Goal: Information Seeking & Learning: Check status

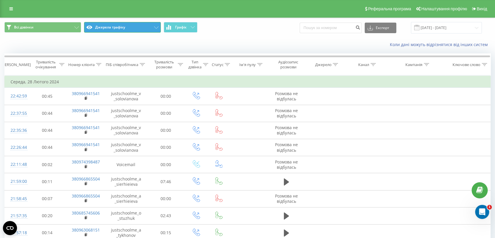
click at [126, 27] on button "Джерела трафіку" at bounding box center [122, 27] width 77 height 11
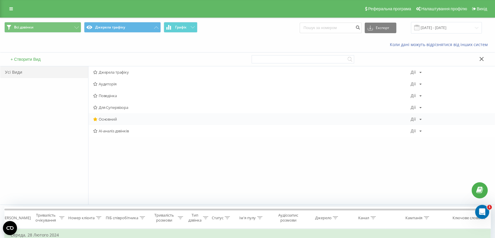
click at [111, 115] on div "Основний Дії Редагувати Копіювати Видалити За замовчуванням Поділитися" at bounding box center [292, 119] width 407 height 12
click at [115, 118] on span "Основний" at bounding box center [252, 119] width 318 height 4
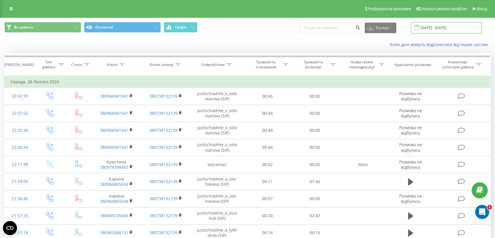
drag, startPoint x: 447, startPoint y: 24, endPoint x: 441, endPoint y: 29, distance: 8.0
click at [447, 24] on input "[DATE] - [DATE]" at bounding box center [446, 27] width 71 height 11
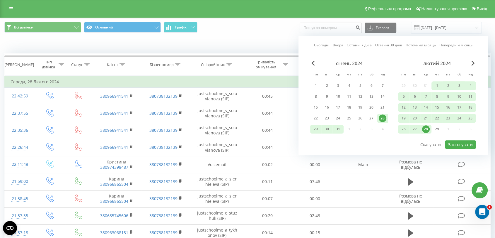
click at [324, 44] on link "Сьогодні" at bounding box center [321, 45] width 15 height 6
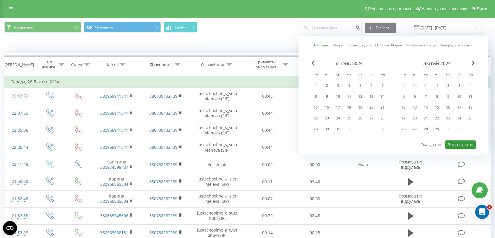
click at [459, 143] on button "Застосувати" at bounding box center [460, 144] width 31 height 8
type input "[DATE] - [DATE]"
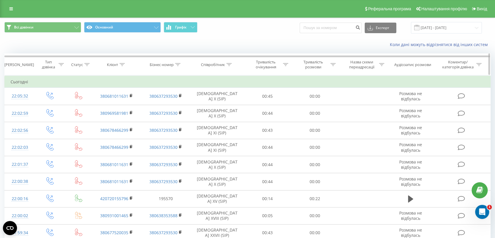
click at [178, 65] on icon at bounding box center [177, 64] width 5 height 3
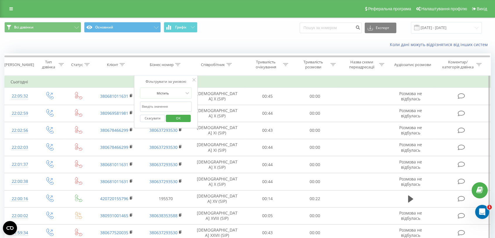
click at [180, 106] on input "text" at bounding box center [166, 106] width 52 height 10
paste input "justschoolme_f19_1_s_zloba"
click at [184, 119] on span "OK" at bounding box center [178, 117] width 16 height 9
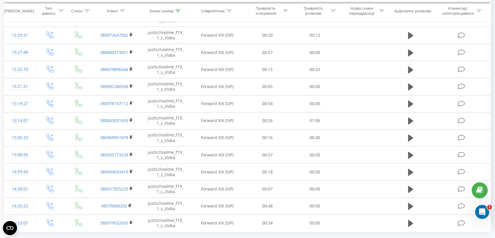
scroll to position [297, 0]
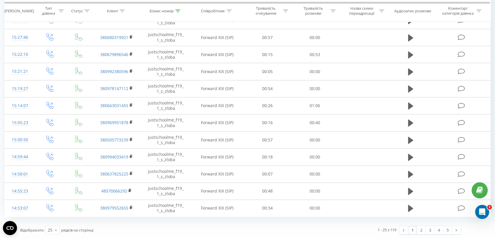
drag, startPoint x: 447, startPoint y: 227, endPoint x: 329, endPoint y: 118, distance: 160.9
click at [446, 227] on link "5" at bounding box center [447, 230] width 9 height 8
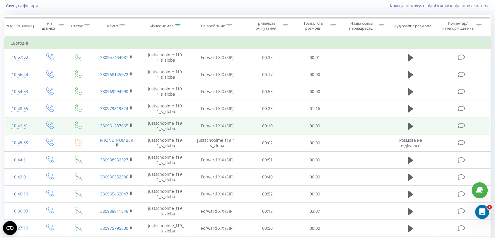
scroll to position [195, 0]
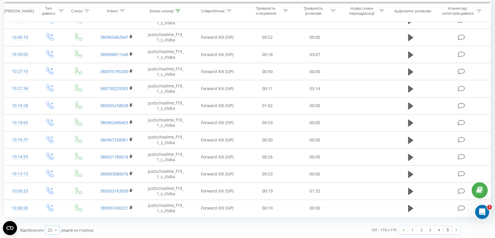
click at [56, 230] on icon at bounding box center [56, 229] width 9 height 11
click at [57, 193] on div "10" at bounding box center [52, 196] width 14 height 8
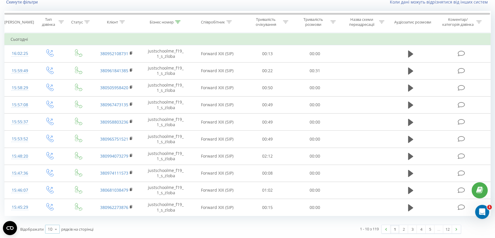
scroll to position [42, 0]
click at [176, 22] on icon at bounding box center [177, 22] width 5 height 3
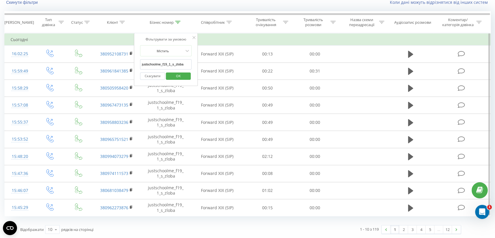
click at [181, 62] on input "justschoolme_f19_1_s_zloba" at bounding box center [166, 64] width 52 height 10
paste input "_1_v_sul"
type input "justschoolme_f1_1_v_sula"
drag, startPoint x: 181, startPoint y: 76, endPoint x: 185, endPoint y: 32, distance: 44.1
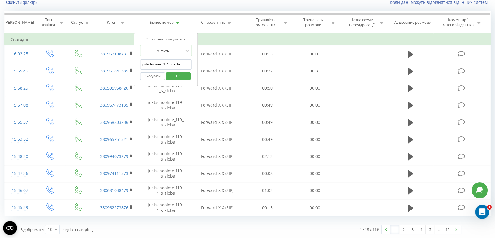
click at [182, 76] on span "OK" at bounding box center [178, 75] width 16 height 9
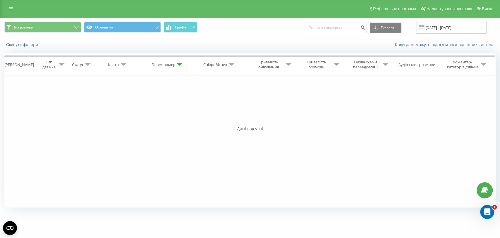
click at [439, 29] on input "[DATE] - [DATE]" at bounding box center [451, 27] width 71 height 11
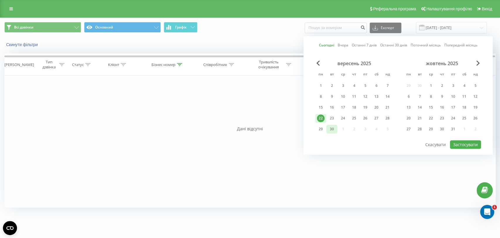
drag, startPoint x: 321, startPoint y: 118, endPoint x: 337, endPoint y: 124, distance: 16.8
click at [321, 118] on div "22" at bounding box center [321, 118] width 8 height 8
click at [466, 136] on div "вересень 2025 пн вт ср чт пт сб нд 1 2 3 4 5 6 7 8 9 10 11 12 13 14 15 16 17 18…" at bounding box center [398, 99] width 166 height 79
click at [465, 140] on button "Застосувати" at bounding box center [465, 144] width 31 height 8
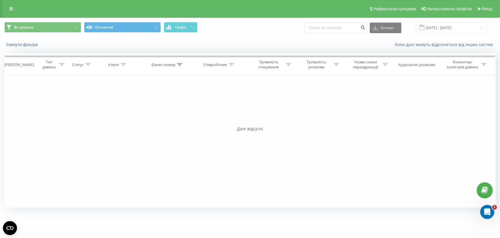
click at [178, 67] on th "Бізнес номер" at bounding box center [168, 65] width 50 height 22
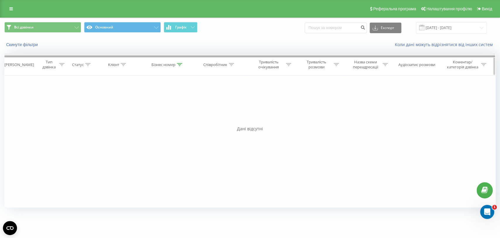
click at [178, 57] on div at bounding box center [249, 56] width 491 height 2
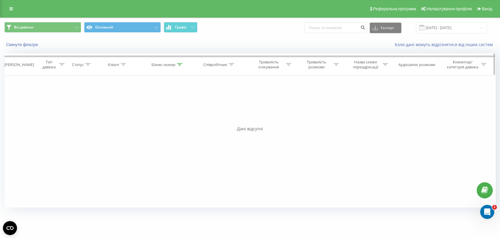
click at [180, 66] on icon at bounding box center [179, 64] width 5 height 3
drag, startPoint x: 183, startPoint y: 117, endPoint x: 150, endPoint y: 60, distance: 66.1
click at [183, 118] on span "OK" at bounding box center [180, 117] width 16 height 9
click at [175, 65] on div "Бізнес номер" at bounding box center [164, 64] width 24 height 5
click at [178, 107] on input "justschoolme_f1_1_v_sula" at bounding box center [168, 106] width 52 height 10
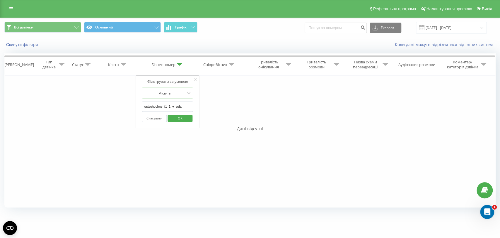
paste input "1_1_v_dubovyk"
click at [178, 107] on input "justschoolme_f11_1_v_dubovyk" at bounding box center [168, 106] width 52 height 10
click at [182, 118] on span "OK" at bounding box center [180, 117] width 16 height 9
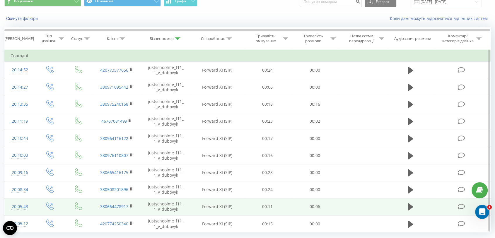
scroll to position [42, 0]
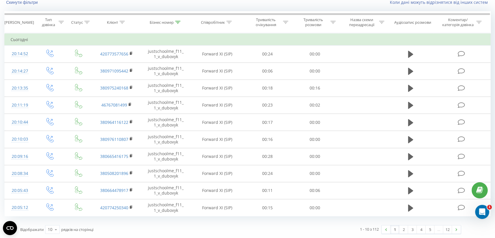
drag, startPoint x: 450, startPoint y: 229, endPoint x: 290, endPoint y: 127, distance: 189.2
click at [449, 228] on link "12" at bounding box center [447, 229] width 9 height 8
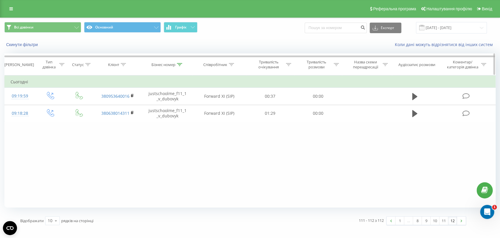
click at [179, 61] on th "Бізнес номер" at bounding box center [168, 65] width 50 height 22
click at [180, 62] on div at bounding box center [179, 64] width 5 height 5
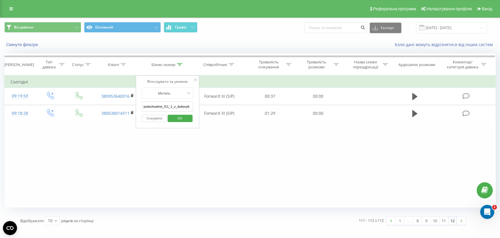
click at [179, 101] on input "justschoolme_f11_1_v_dubovyk" at bounding box center [168, 106] width 52 height 10
paste input "3_3_a_tykhonenko"
click at [183, 118] on span "OK" at bounding box center [180, 117] width 16 height 9
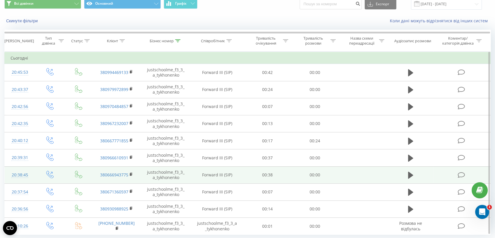
scroll to position [42, 0]
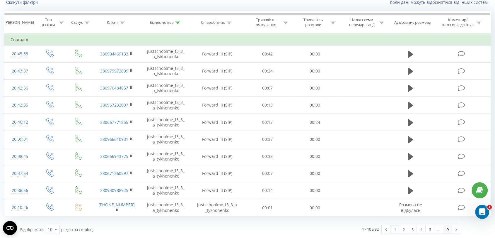
click at [447, 229] on link "9" at bounding box center [447, 229] width 9 height 8
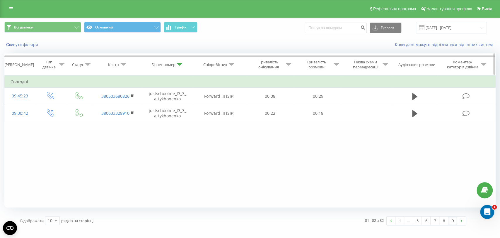
click at [177, 66] on div at bounding box center [179, 64] width 5 height 5
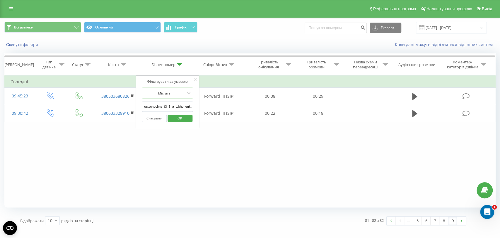
click at [181, 104] on input "justschoolme_f3_3_a_tykhonenko" at bounding box center [168, 106] width 52 height 10
paste input "2_t_nimets"
click at [180, 119] on span "OK" at bounding box center [180, 117] width 16 height 9
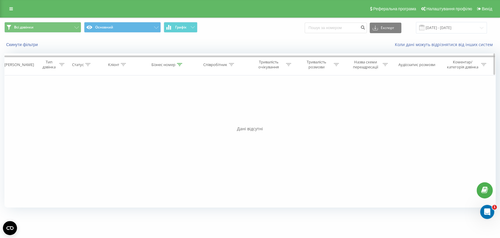
click at [175, 63] on div "Бізнес номер" at bounding box center [164, 64] width 24 height 5
click at [181, 105] on input "justschoolme_f3_2_t_nimets" at bounding box center [168, 106] width 52 height 10
paste input "11_2_v_laskava"
click at [183, 116] on span "OK" at bounding box center [180, 117] width 16 height 9
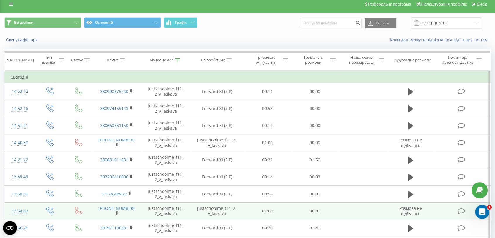
scroll to position [42, 0]
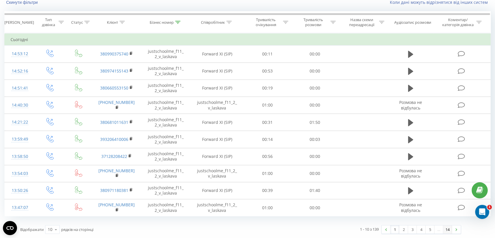
click at [448, 228] on link "14" at bounding box center [447, 229] width 9 height 8
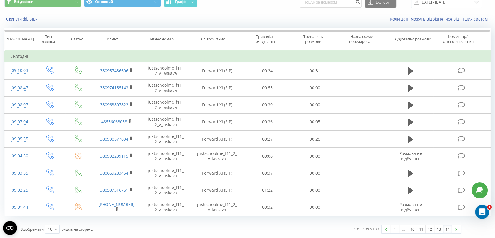
scroll to position [25, 0]
click at [174, 40] on div "Бізнес номер" at bounding box center [162, 39] width 24 height 5
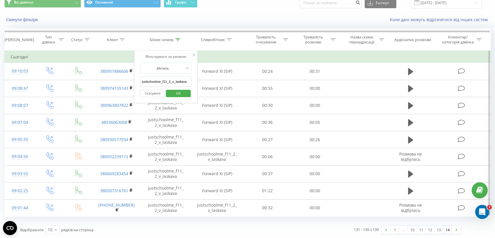
click at [181, 75] on form "Містить justschoolme_f11_2_v_laskava Скасувати OK" at bounding box center [166, 81] width 52 height 38
click at [181, 81] on input "justschoolme_f11_2_v_laskava" at bounding box center [166, 81] width 52 height 10
click at [176, 84] on input "justschoolme_f11_2_v_laskava" at bounding box center [166, 81] width 52 height 10
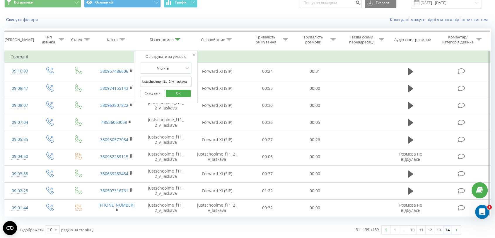
click at [178, 81] on input "justschoolme_f11_2_v_laskava" at bounding box center [166, 81] width 52 height 10
paste input "7_2_v_trehub"
click at [177, 93] on span "OK" at bounding box center [178, 93] width 16 height 9
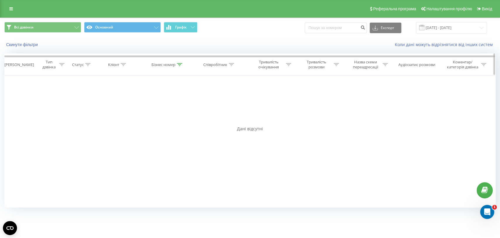
click at [174, 65] on div "Бізнес номер" at bounding box center [164, 64] width 24 height 5
click at [175, 106] on input "justschoolme_f7_2_v_trehub" at bounding box center [168, 106] width 52 height 10
paste input "8_2_t_horodenko"
click at [183, 118] on span "OK" at bounding box center [180, 117] width 16 height 9
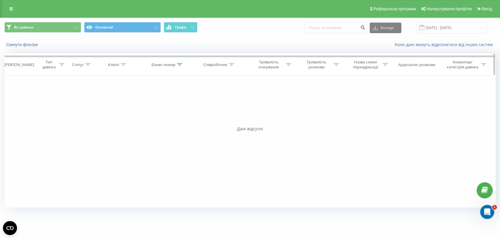
click at [177, 68] on th "Бізнес номер" at bounding box center [168, 65] width 50 height 22
click at [178, 64] on icon at bounding box center [179, 64] width 5 height 3
click at [181, 105] on input "justschoolme_f8_2_t_horodenko" at bounding box center [168, 106] width 52 height 10
paste input "3_a_popovych"
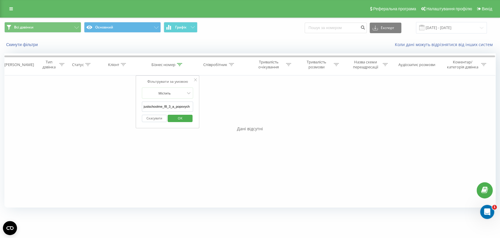
click at [183, 115] on span "OK" at bounding box center [180, 117] width 16 height 9
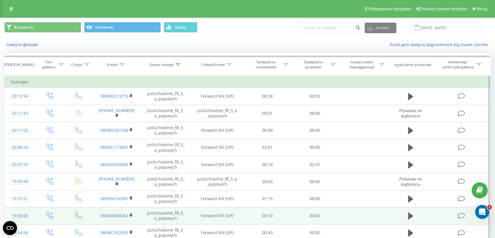
scroll to position [42, 0]
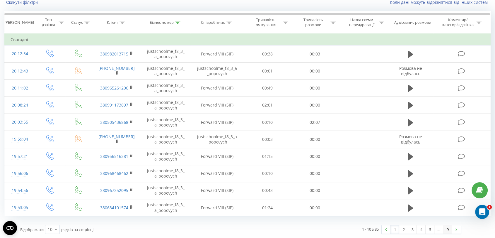
click at [448, 230] on link "9" at bounding box center [447, 229] width 9 height 8
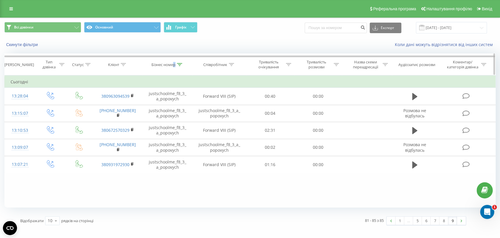
click at [174, 63] on div "Бізнес номер" at bounding box center [164, 64] width 24 height 5
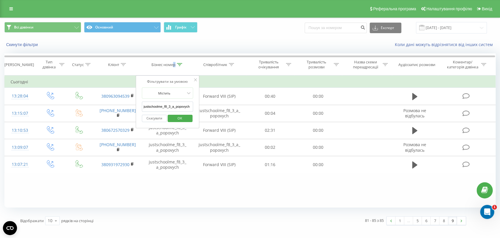
click at [179, 106] on input "justschoolme_f8_3_a_popovych" at bounding box center [168, 106] width 52 height 10
paste input "11_3_o_savranskyy"
click at [181, 118] on span "OK" at bounding box center [180, 117] width 16 height 9
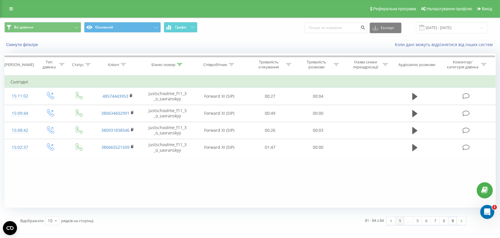
click at [402, 220] on link "1" at bounding box center [400, 220] width 9 height 8
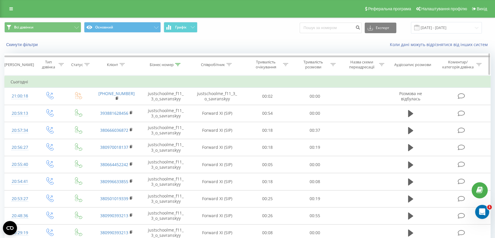
click at [179, 64] on icon at bounding box center [177, 64] width 5 height 3
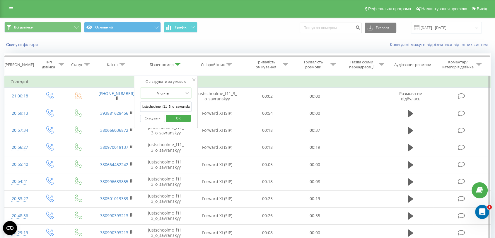
click at [174, 109] on input "justschoolme_f11_3_o_savranskyy" at bounding box center [166, 106] width 52 height 10
paste input "2_1_m_hromova"
click at [178, 118] on span "OK" at bounding box center [178, 117] width 16 height 9
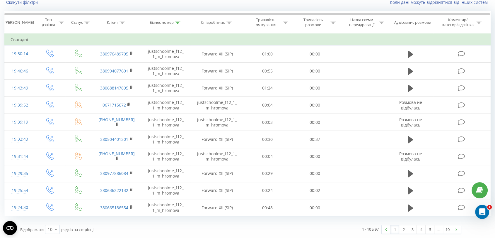
drag, startPoint x: 447, startPoint y: 225, endPoint x: 366, endPoint y: 149, distance: 111.4
click at [446, 225] on link "10" at bounding box center [447, 229] width 9 height 8
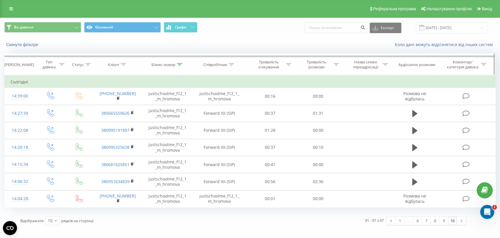
click at [179, 65] on icon at bounding box center [179, 64] width 5 height 3
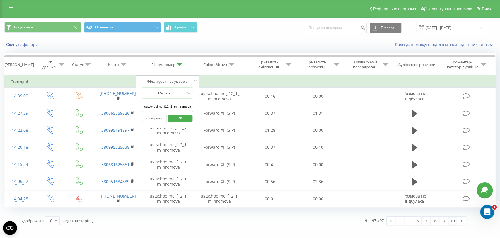
click at [184, 104] on input "justschoolme_f12_1_m_hromova" at bounding box center [168, 106] width 52 height 10
paste input "2_m_vinohradov"
click at [181, 118] on span "OK" at bounding box center [180, 117] width 16 height 9
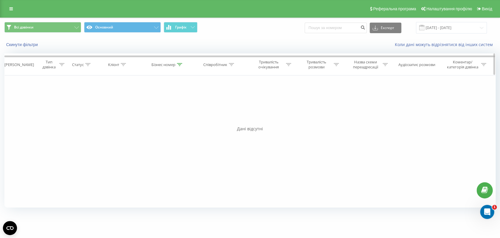
click at [176, 68] on th "Бізнес номер" at bounding box center [168, 65] width 50 height 22
click at [177, 66] on div at bounding box center [179, 64] width 5 height 5
click at [177, 100] on form "Містить justschoolme_f12_2_m_vinohradov Скасувати OK" at bounding box center [168, 106] width 52 height 38
click at [177, 106] on input "justschoolme_f12_2_m_vinohradov" at bounding box center [168, 106] width 52 height 10
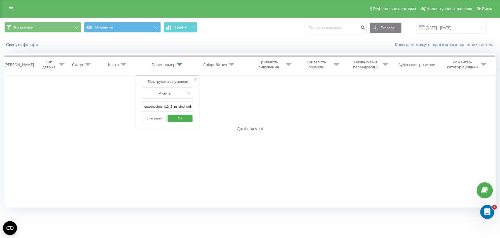
paste input "3_1_n_markovych"
click at [178, 116] on span "OK" at bounding box center [180, 117] width 16 height 9
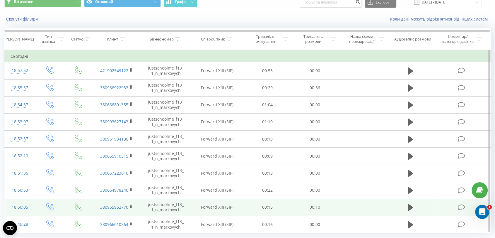
scroll to position [42, 0]
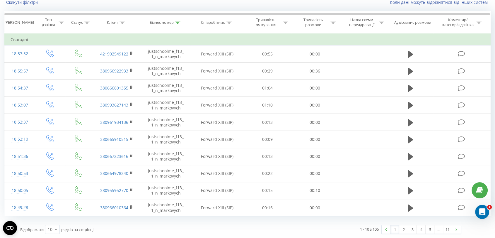
drag, startPoint x: 448, startPoint y: 227, endPoint x: 238, endPoint y: 45, distance: 278.2
click at [447, 228] on link "11" at bounding box center [447, 229] width 9 height 8
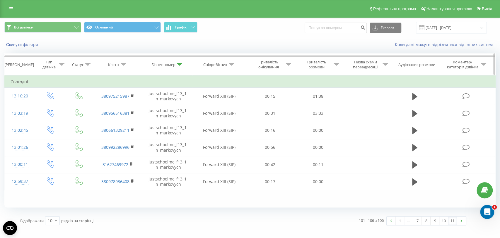
click at [184, 65] on div "Бізнес номер" at bounding box center [168, 64] width 50 height 5
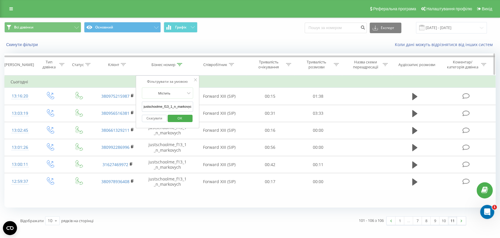
click at [176, 62] on div "Бізнес номер" at bounding box center [167, 64] width 31 height 5
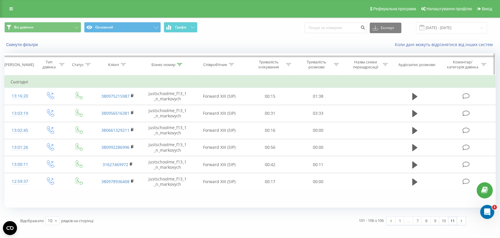
click at [178, 64] on icon at bounding box center [179, 64] width 5 height 3
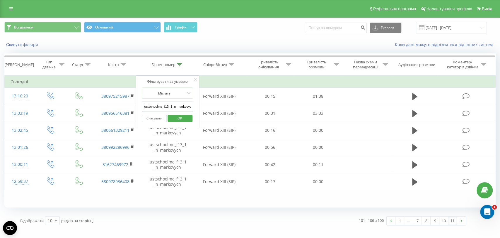
click at [176, 105] on input "justschoolme_f13_1_n_markovych" at bounding box center [168, 106] width 52 height 10
paste input "8_1_i_havrylov"
click at [182, 117] on span "OK" at bounding box center [180, 117] width 16 height 9
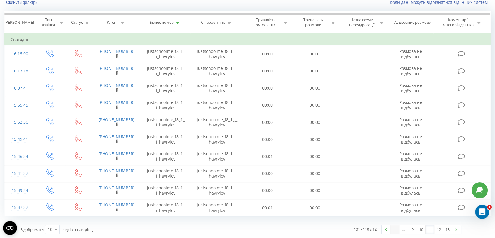
click at [393, 227] on link "1" at bounding box center [395, 229] width 9 height 8
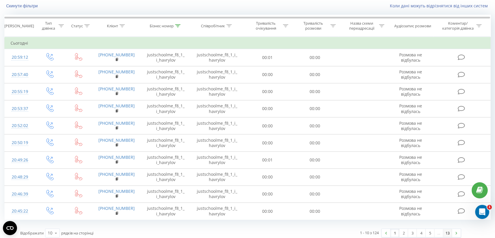
click at [448, 231] on link "13" at bounding box center [447, 233] width 9 height 8
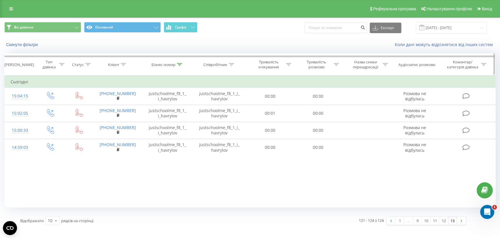
click at [180, 63] on icon at bounding box center [179, 64] width 5 height 3
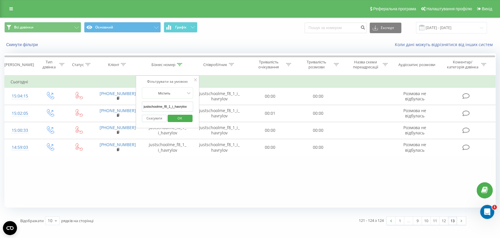
click at [180, 105] on input "justschoolme_f8_1_i_havrylov" at bounding box center [168, 106] width 52 height 10
paste input "9_1_d_dykyi"
click at [182, 117] on span "OK" at bounding box center [180, 117] width 16 height 9
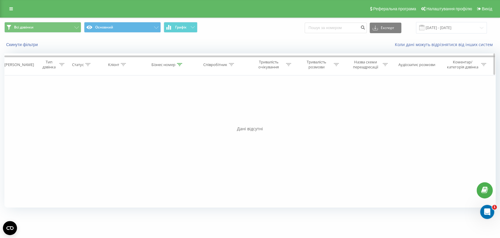
click at [176, 59] on th "Бізнес номер" at bounding box center [168, 65] width 50 height 22
click at [178, 62] on div at bounding box center [179, 64] width 5 height 5
click at [176, 104] on input "justschoolme_f9_1_d_dykyi" at bounding box center [168, 106] width 52 height 10
paste input "16_3_d_pinchuk"
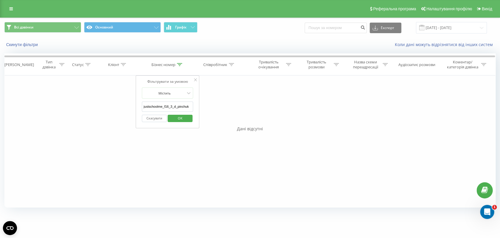
click at [179, 118] on span "OK" at bounding box center [180, 117] width 16 height 9
click at [177, 67] on th "Бізнес номер" at bounding box center [168, 65] width 50 height 22
click at [174, 62] on div "Бізнес номер" at bounding box center [164, 64] width 24 height 5
click at [177, 106] on input "justschoolme_f16_3_d_pinchuk" at bounding box center [168, 106] width 52 height 10
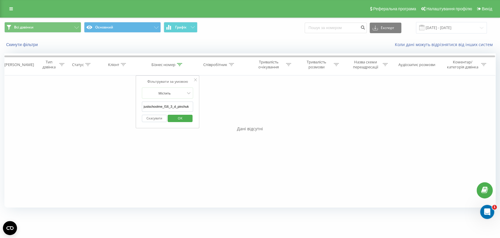
paste input "22_1_k_marynych"
click at [178, 116] on span "OK" at bounding box center [180, 117] width 16 height 9
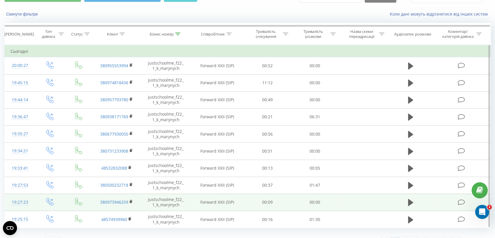
scroll to position [42, 0]
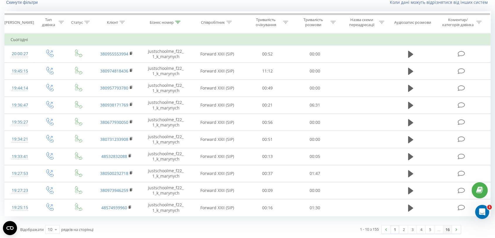
click at [448, 229] on link "16" at bounding box center [447, 229] width 9 height 8
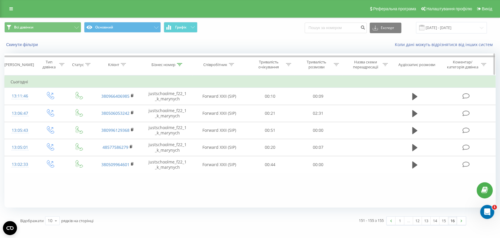
click at [182, 61] on th "Бізнес номер" at bounding box center [168, 65] width 50 height 22
click at [181, 64] on icon at bounding box center [179, 64] width 5 height 3
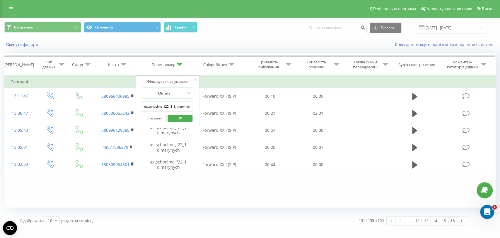
click at [183, 109] on input "justschoolme_f22_1_k_marynych" at bounding box center [168, 106] width 52 height 10
paste input "3_a_rybachok"
click at [182, 119] on span "OK" at bounding box center [180, 117] width 16 height 9
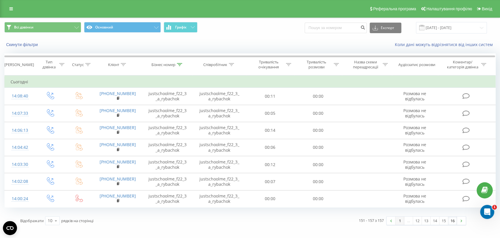
click at [396, 221] on link "1" at bounding box center [400, 220] width 9 height 8
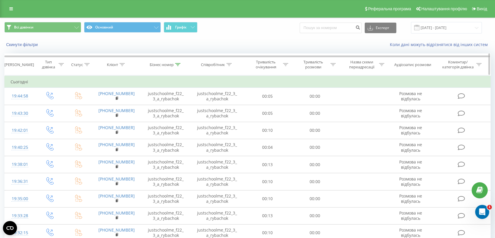
click at [171, 63] on div "Бізнес номер" at bounding box center [162, 64] width 24 height 5
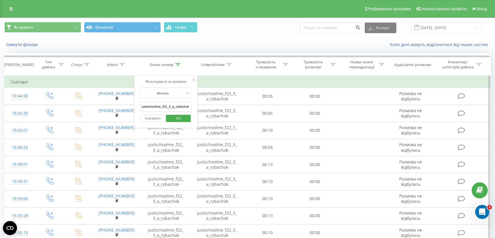
click at [166, 104] on input "justschoolme_f22_3_a_rybachok" at bounding box center [166, 106] width 52 height 10
paste input "9_3_a_bilostotska"
click at [177, 120] on span "OK" at bounding box center [178, 117] width 16 height 9
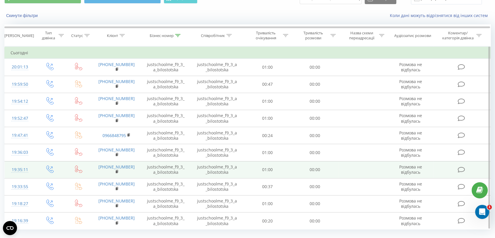
scroll to position [42, 0]
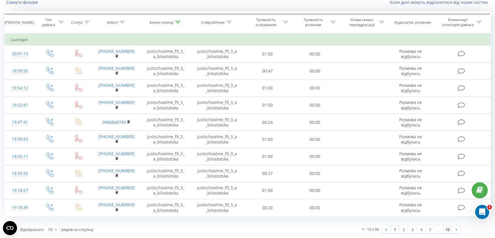
click at [449, 232] on link "10" at bounding box center [447, 229] width 9 height 8
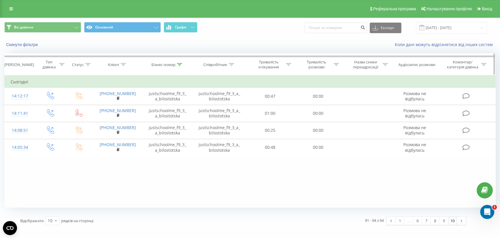
click at [174, 63] on div "Бізнес номер" at bounding box center [164, 64] width 24 height 5
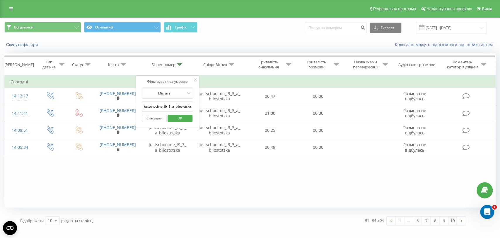
click at [182, 107] on input "justschoolme_f9_3_a_bilostotska" at bounding box center [168, 106] width 52 height 10
paste input "7_3_o_koval"
click at [182, 115] on span "OK" at bounding box center [180, 117] width 16 height 9
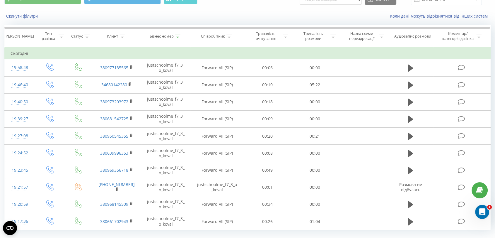
scroll to position [42, 0]
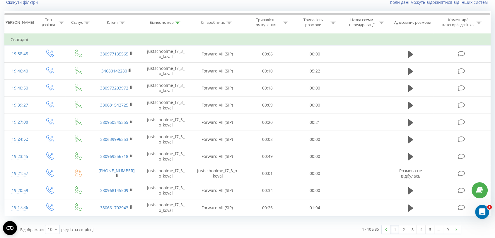
click at [450, 228] on link "9" at bounding box center [447, 229] width 9 height 8
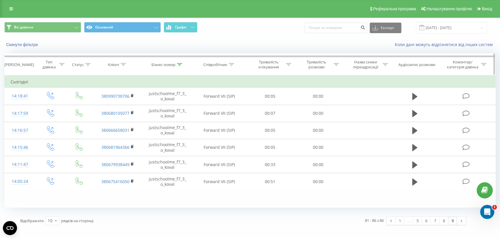
click at [173, 65] on div "Бізнес номер" at bounding box center [164, 64] width 24 height 5
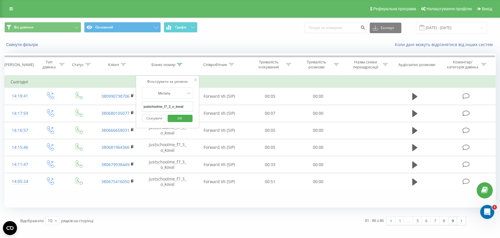
click at [178, 107] on input "justschoolme_f7_3_o_koval" at bounding box center [168, 106] width 52 height 10
paste input "19_2_a_terekhov"
click at [179, 117] on span "OK" at bounding box center [180, 117] width 16 height 9
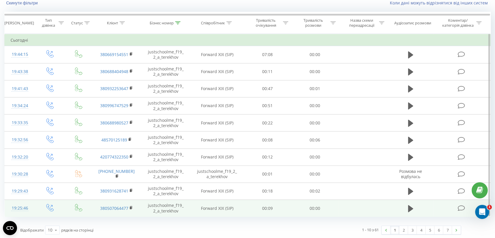
scroll to position [42, 0]
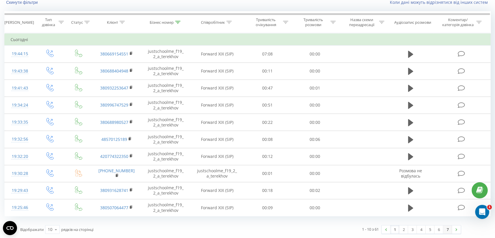
click at [447, 228] on link "7" at bounding box center [447, 229] width 9 height 8
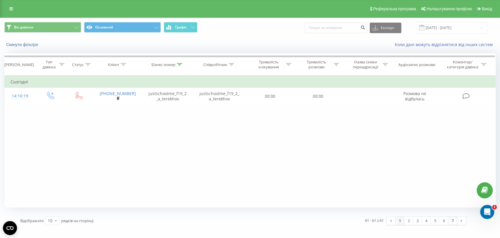
click at [399, 218] on link "1" at bounding box center [400, 220] width 9 height 8
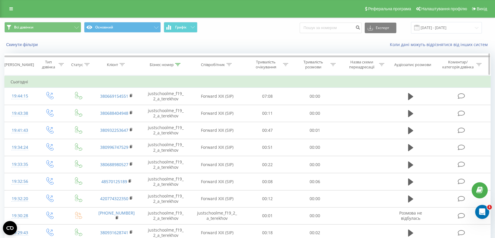
click at [177, 63] on icon at bounding box center [177, 64] width 5 height 3
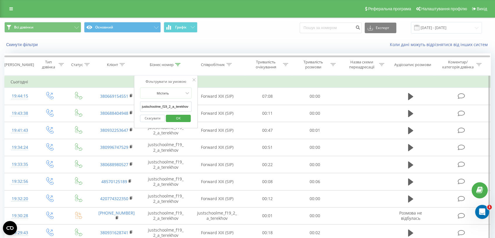
click at [171, 107] on input "justschoolme_f19_2_a_terekhov" at bounding box center [166, 106] width 52 height 10
paste input "24_2_v_lisova"
click at [178, 113] on span "OK" at bounding box center [178, 117] width 16 height 9
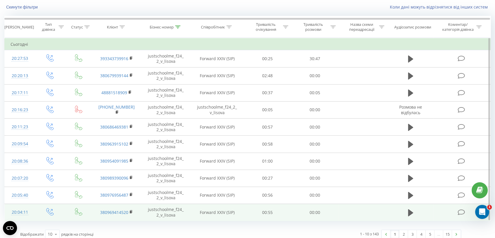
scroll to position [42, 0]
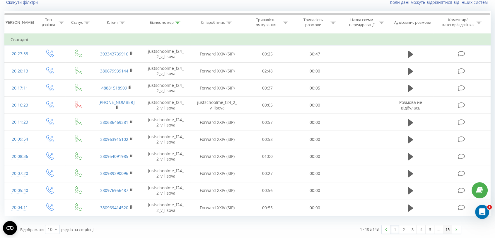
click at [444, 229] on link "15" at bounding box center [447, 229] width 9 height 8
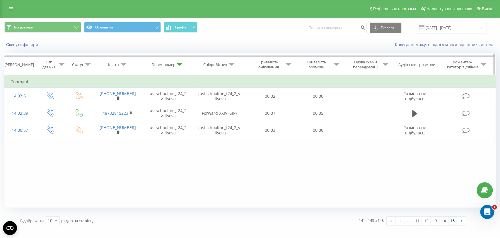
click at [174, 64] on div "Бізнес номер" at bounding box center [164, 64] width 24 height 5
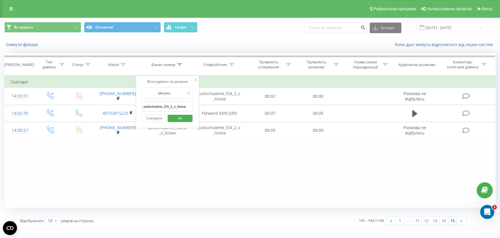
click at [173, 101] on input "justschoolme_f24_2_v_lisova" at bounding box center [168, 106] width 52 height 10
click at [173, 104] on input "justschoolme_f24_2_v_lisova" at bounding box center [168, 106] width 52 height 10
paste input "6_3_y_karahodin"
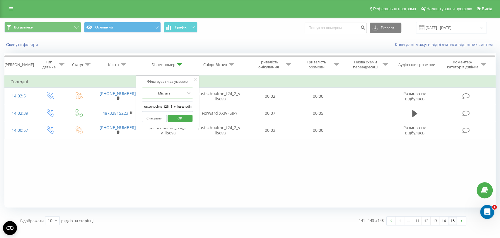
scroll to position [0, 2]
click at [178, 115] on span "OK" at bounding box center [180, 117] width 16 height 9
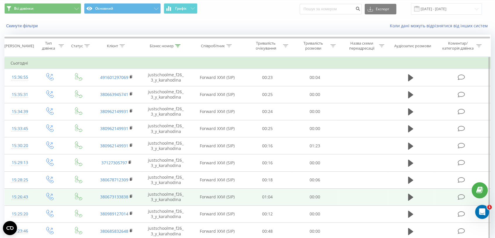
scroll to position [42, 0]
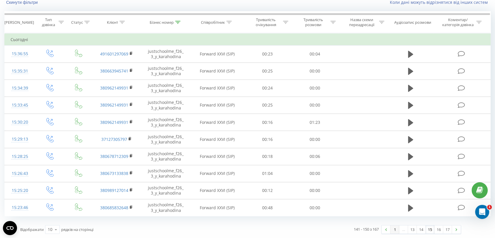
click at [394, 228] on link "1" at bounding box center [395, 229] width 9 height 8
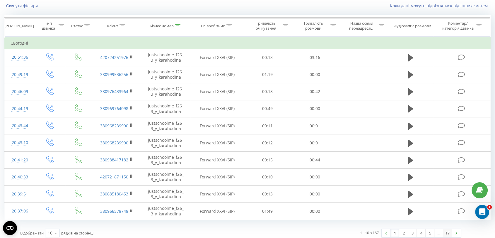
click at [449, 233] on link "17" at bounding box center [447, 233] width 9 height 8
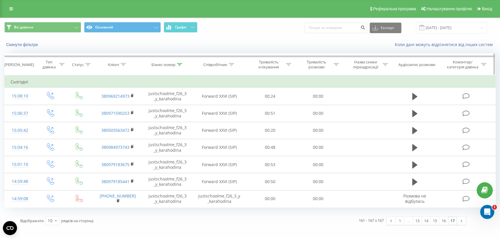
click at [181, 64] on icon at bounding box center [179, 64] width 5 height 3
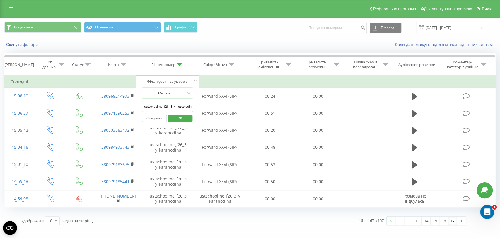
click at [175, 107] on input "justschoolme_f26_3_y_karahodina" at bounding box center [168, 106] width 52 height 10
paste input "5_2_v_henkinov"
click at [180, 117] on span "OK" at bounding box center [180, 117] width 16 height 9
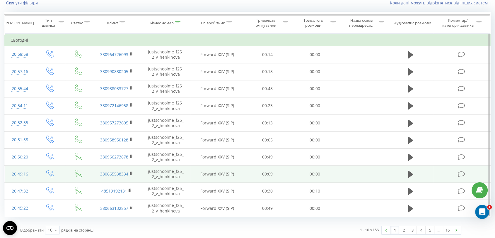
scroll to position [42, 0]
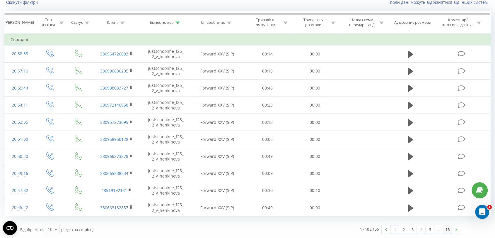
click at [450, 229] on link "16" at bounding box center [447, 229] width 9 height 8
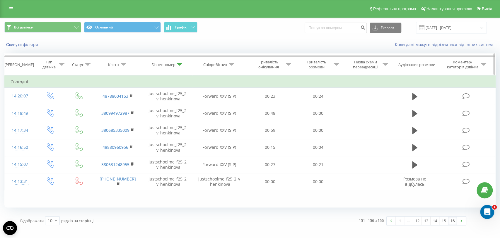
click at [179, 64] on icon at bounding box center [179, 64] width 5 height 3
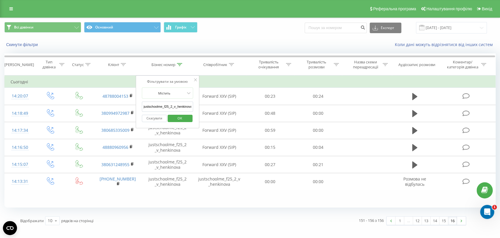
click at [176, 106] on input "justschoolme_f25_2_v_henkinova" at bounding box center [168, 106] width 52 height 10
paste input "1_m_vovchok"
click at [179, 121] on span "OK" at bounding box center [180, 117] width 16 height 9
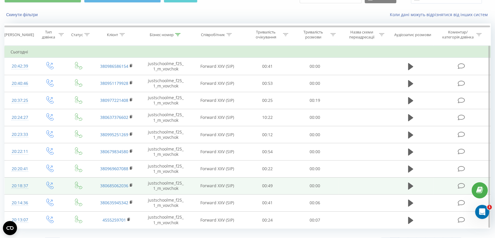
scroll to position [42, 0]
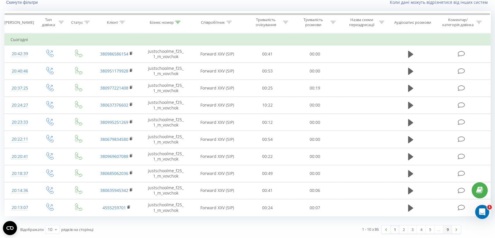
click at [449, 230] on link "9" at bounding box center [447, 229] width 9 height 8
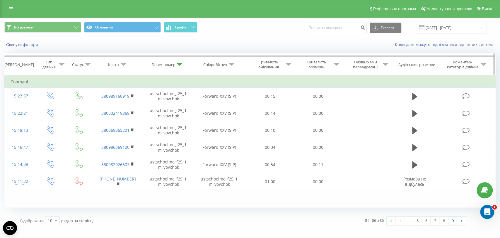
click at [174, 63] on div "Бізнес номер" at bounding box center [164, 64] width 24 height 5
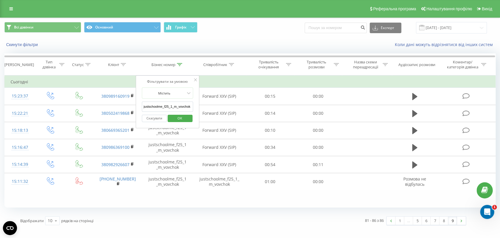
click at [177, 110] on input "justschoolme_f25_1_m_vovchok" at bounding box center [168, 106] width 52 height 10
paste input "6_2_y_nazarov"
click at [179, 120] on span "OK" at bounding box center [180, 117] width 16 height 9
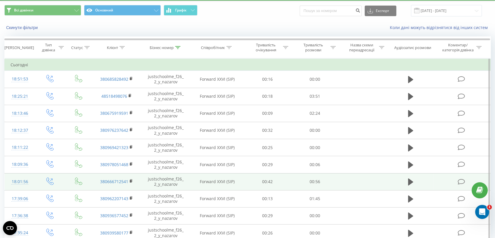
scroll to position [42, 0]
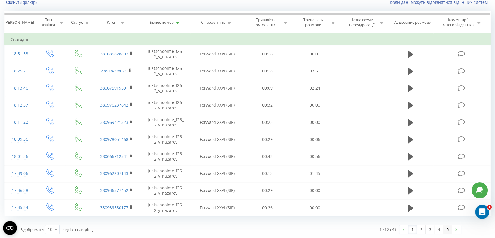
click at [449, 228] on link "5" at bounding box center [447, 229] width 9 height 8
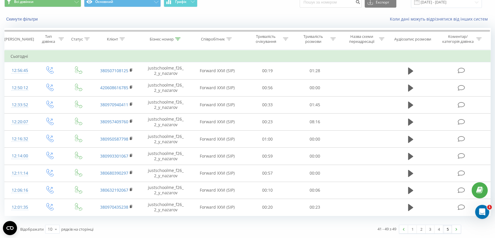
scroll to position [25, 0]
click at [177, 39] on icon at bounding box center [177, 39] width 5 height 3
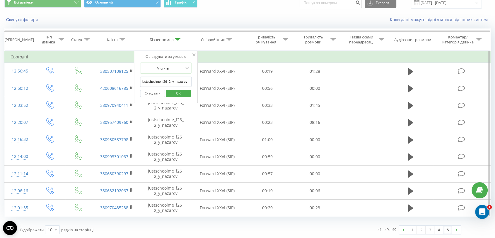
click at [183, 79] on input "justschoolme_f26_2_y_nazarov" at bounding box center [166, 81] width 52 height 10
paste input "8_1_a_khodanovych"
click at [183, 90] on span "OK" at bounding box center [178, 93] width 16 height 9
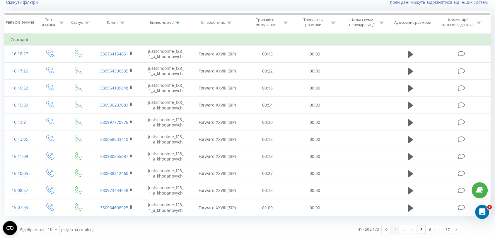
click at [392, 228] on link "1" at bounding box center [395, 229] width 9 height 8
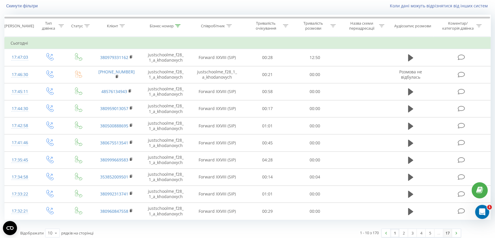
click at [447, 231] on link "17" at bounding box center [447, 233] width 9 height 8
click at [395, 232] on link "1" at bounding box center [395, 233] width 9 height 8
drag, startPoint x: 178, startPoint y: 27, endPoint x: 192, endPoint y: 60, distance: 35.7
click at [178, 27] on div at bounding box center [177, 25] width 5 height 5
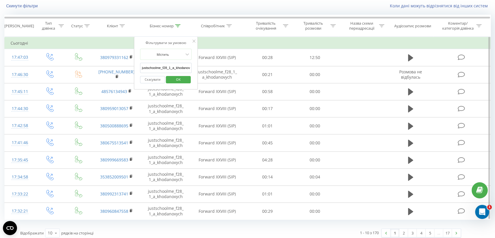
click at [185, 67] on input "justschoolme_f28_1_a_khodanovych" at bounding box center [166, 68] width 52 height 10
paste input "3_i_ivantsov"
click at [183, 81] on span "OK" at bounding box center [178, 79] width 16 height 9
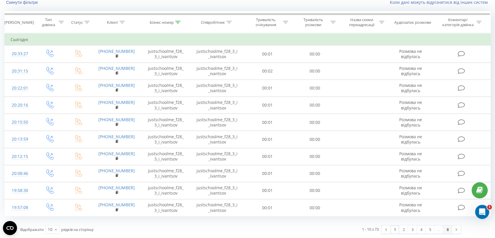
click at [447, 229] on link "8" at bounding box center [447, 229] width 9 height 8
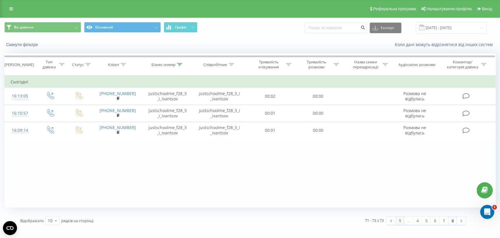
click at [399, 222] on link "1" at bounding box center [400, 220] width 9 height 8
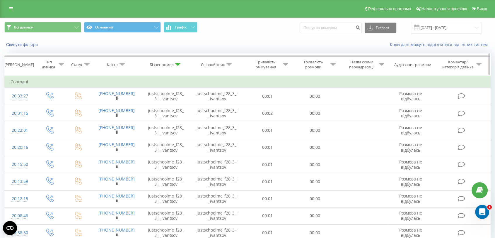
click at [170, 65] on div "Бізнес номер" at bounding box center [162, 64] width 24 height 5
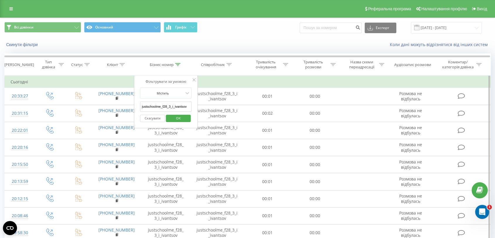
click at [176, 104] on input "justschoolme_f28_3_i_ivantsov" at bounding box center [166, 106] width 52 height 10
paste input "9_1_a_shelipova"
drag, startPoint x: 178, startPoint y: 117, endPoint x: 173, endPoint y: 111, distance: 7.1
click at [178, 117] on span "OK" at bounding box center [178, 117] width 16 height 9
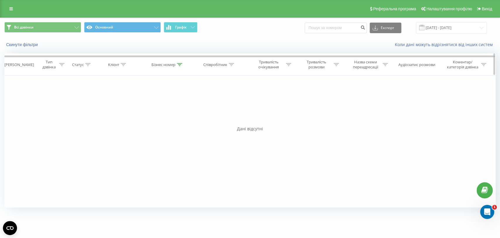
click at [178, 64] on icon at bounding box center [179, 64] width 5 height 3
click at [184, 108] on input "justschoolme_f29_1_a_shelipova" at bounding box center [168, 106] width 52 height 10
paste input "2_s_tkachenko"
click at [185, 117] on span "OK" at bounding box center [180, 117] width 16 height 9
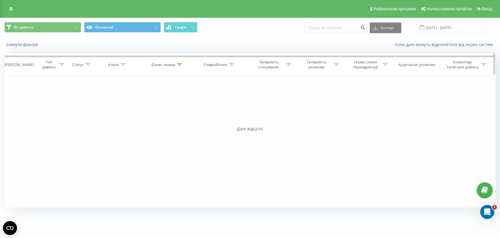
click at [176, 63] on div "Бізнес номер" at bounding box center [167, 64] width 31 height 5
click at [183, 114] on span "OK" at bounding box center [180, 117] width 16 height 9
click at [174, 65] on div "Бізнес номер" at bounding box center [164, 64] width 24 height 5
click at [183, 101] on input "justschoolme_f29_2_s_tkachenko" at bounding box center [168, 106] width 52 height 10
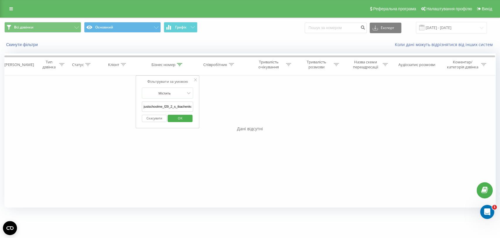
paste input "3_3_d_furman"
click at [183, 118] on span "OK" at bounding box center [180, 117] width 16 height 9
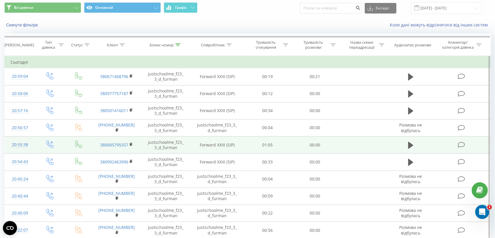
scroll to position [42, 0]
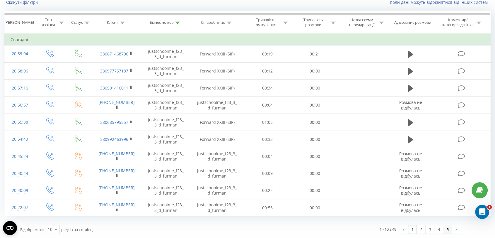
click at [446, 229] on link "5" at bounding box center [447, 229] width 9 height 8
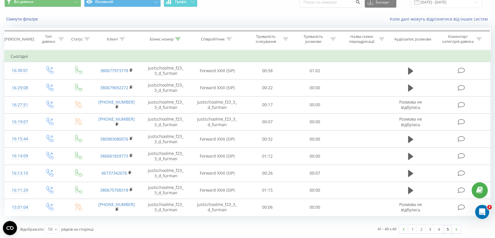
scroll to position [25, 0]
click at [178, 39] on icon at bounding box center [177, 39] width 5 height 3
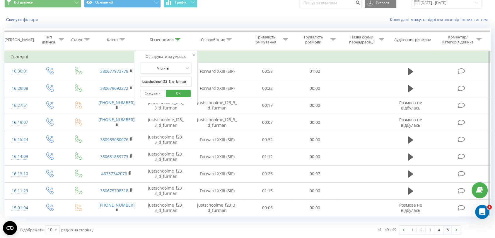
click at [178, 81] on input "justschoolme_f23_3_d_furman" at bounding box center [166, 81] width 52 height 10
paste input "32_3_k_dunda"
type input "justschoolme_f32_3_k_dunda"
drag, startPoint x: 182, startPoint y: 94, endPoint x: 112, endPoint y: 7, distance: 112.1
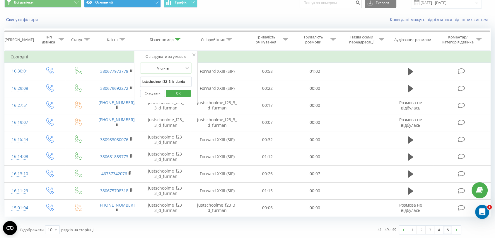
click at [181, 93] on span "OK" at bounding box center [178, 93] width 16 height 9
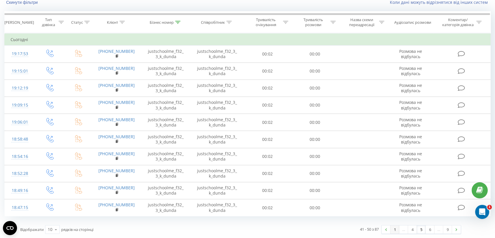
click at [395, 228] on link "1" at bounding box center [395, 229] width 9 height 8
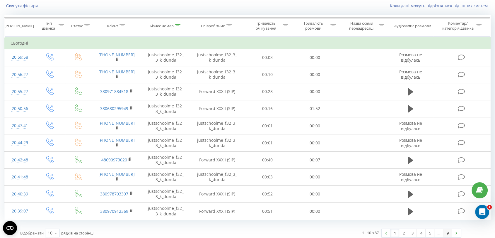
click at [446, 231] on link "9" at bounding box center [447, 233] width 9 height 8
